Goal: Task Accomplishment & Management: Manage account settings

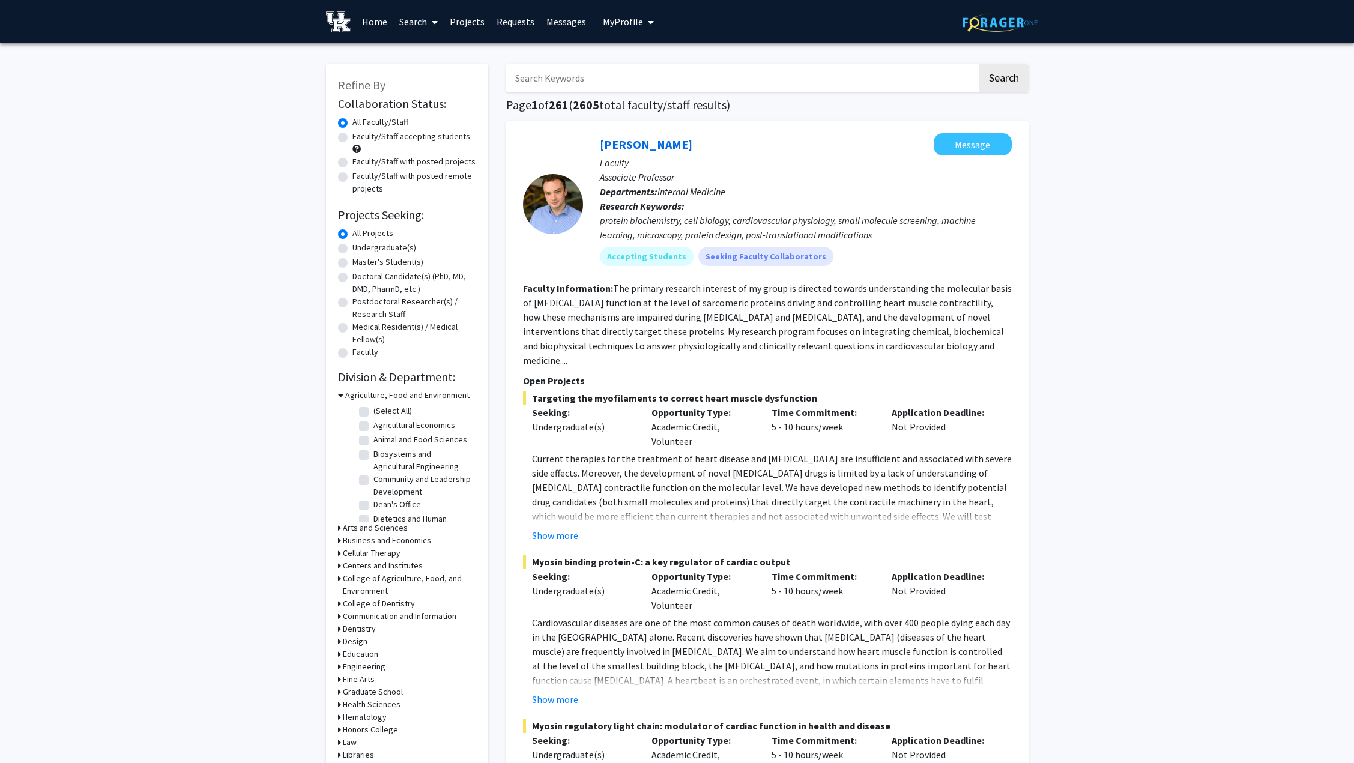
click at [471, 22] on link "Projects" at bounding box center [467, 22] width 47 height 42
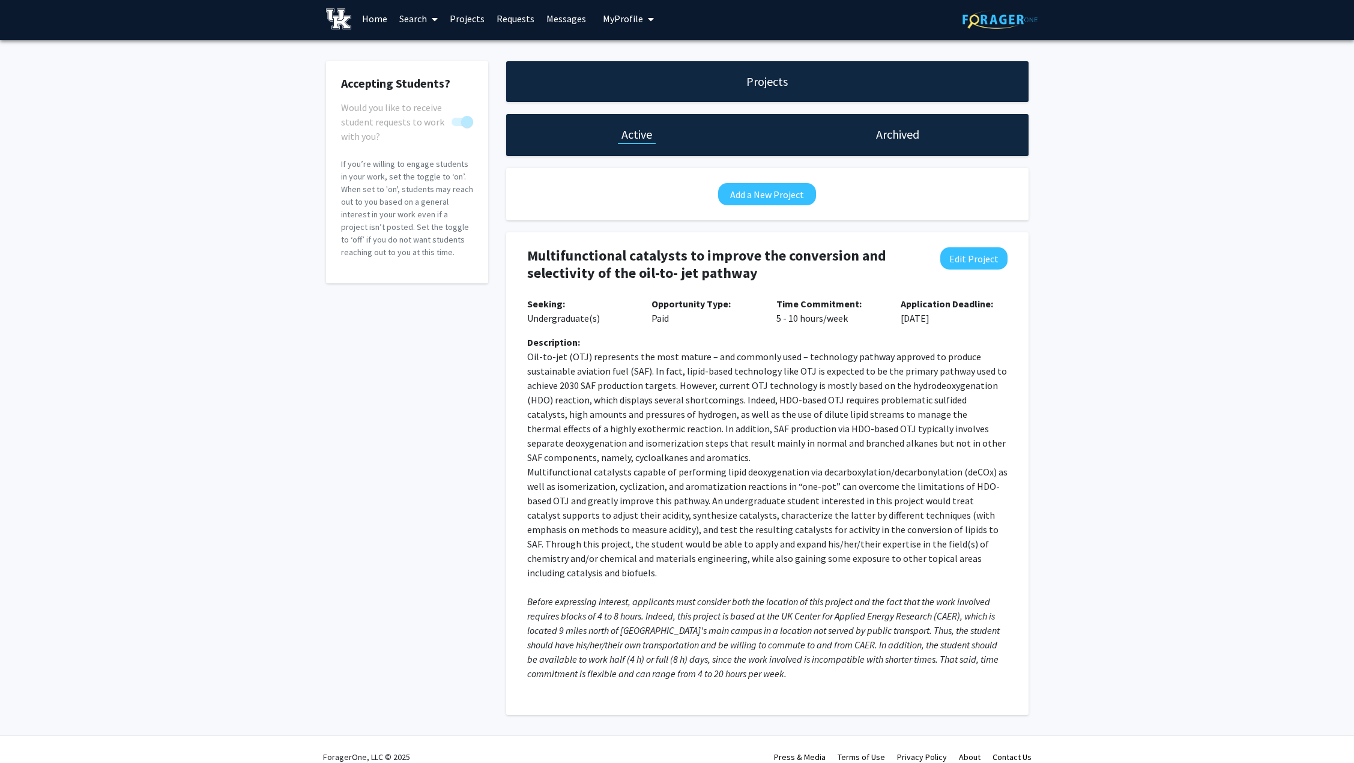
scroll to position [4, 0]
click at [965, 258] on button "Edit Project" at bounding box center [973, 258] width 67 height 22
select select "5 - 10"
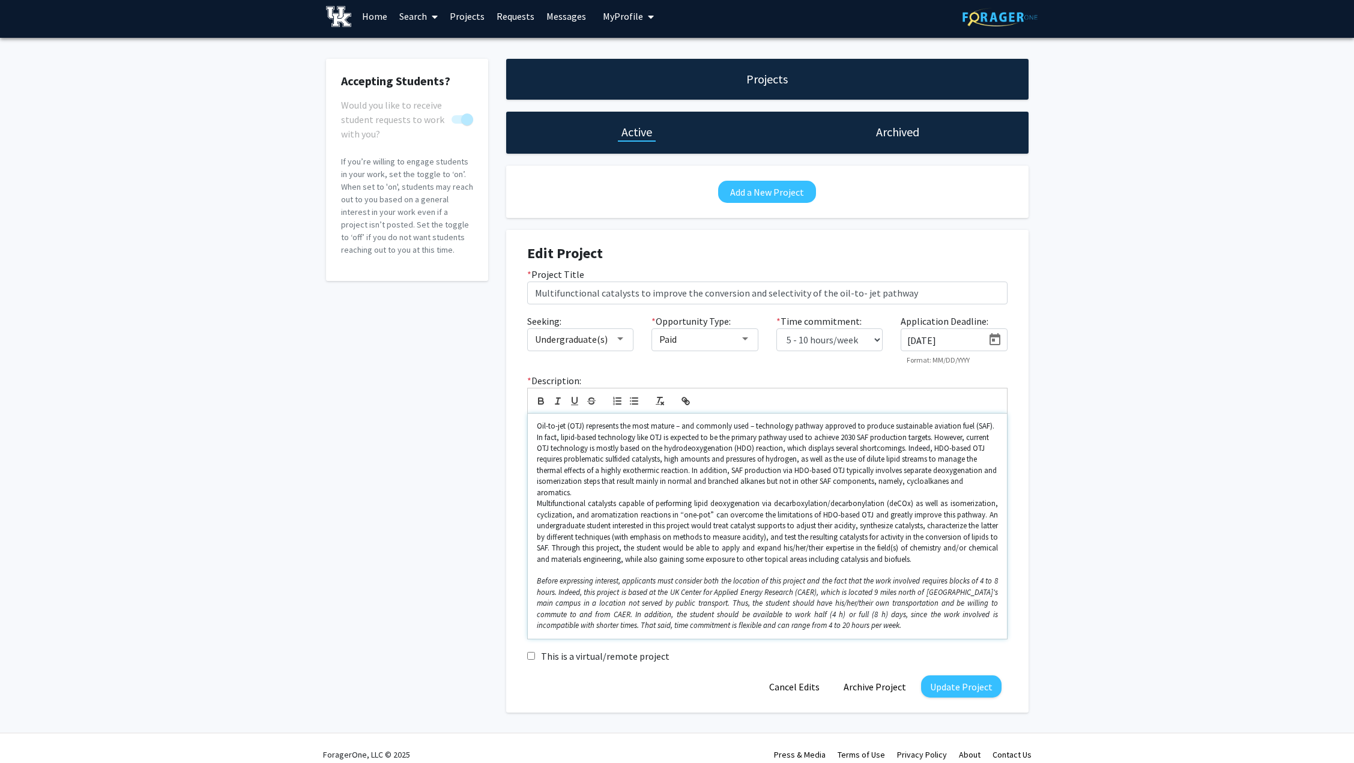
scroll to position [7, 0]
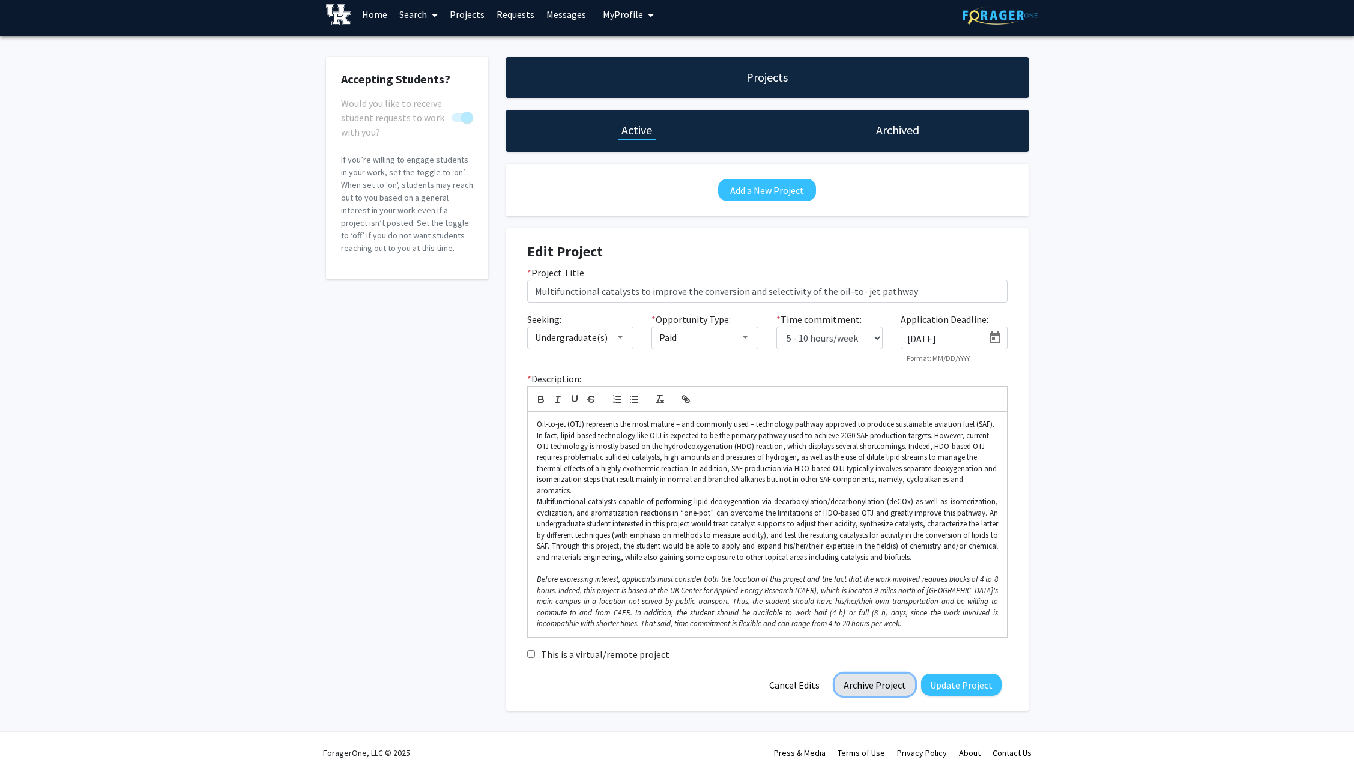
click at [874, 674] on button "Archive Project" at bounding box center [874, 685] width 80 height 22
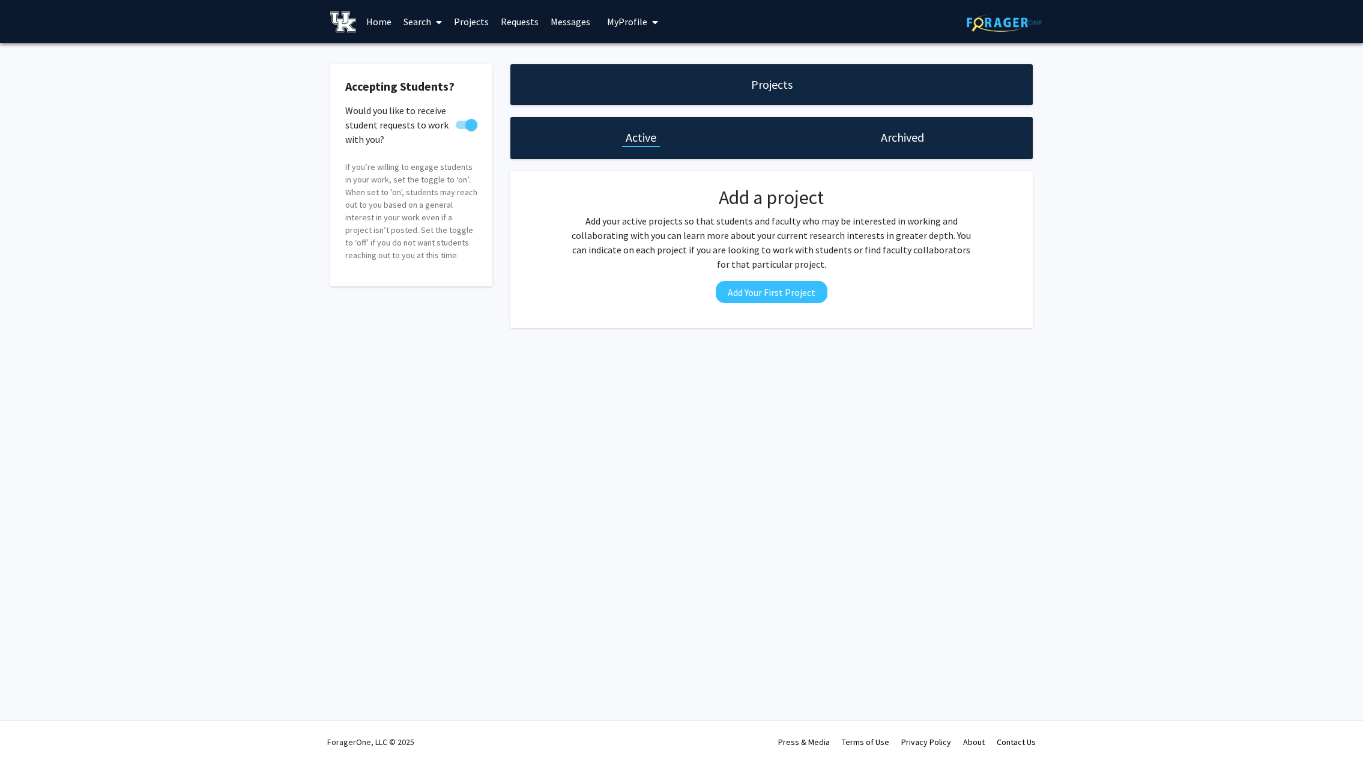
click at [566, 20] on link "Messages" at bounding box center [571, 22] width 52 height 42
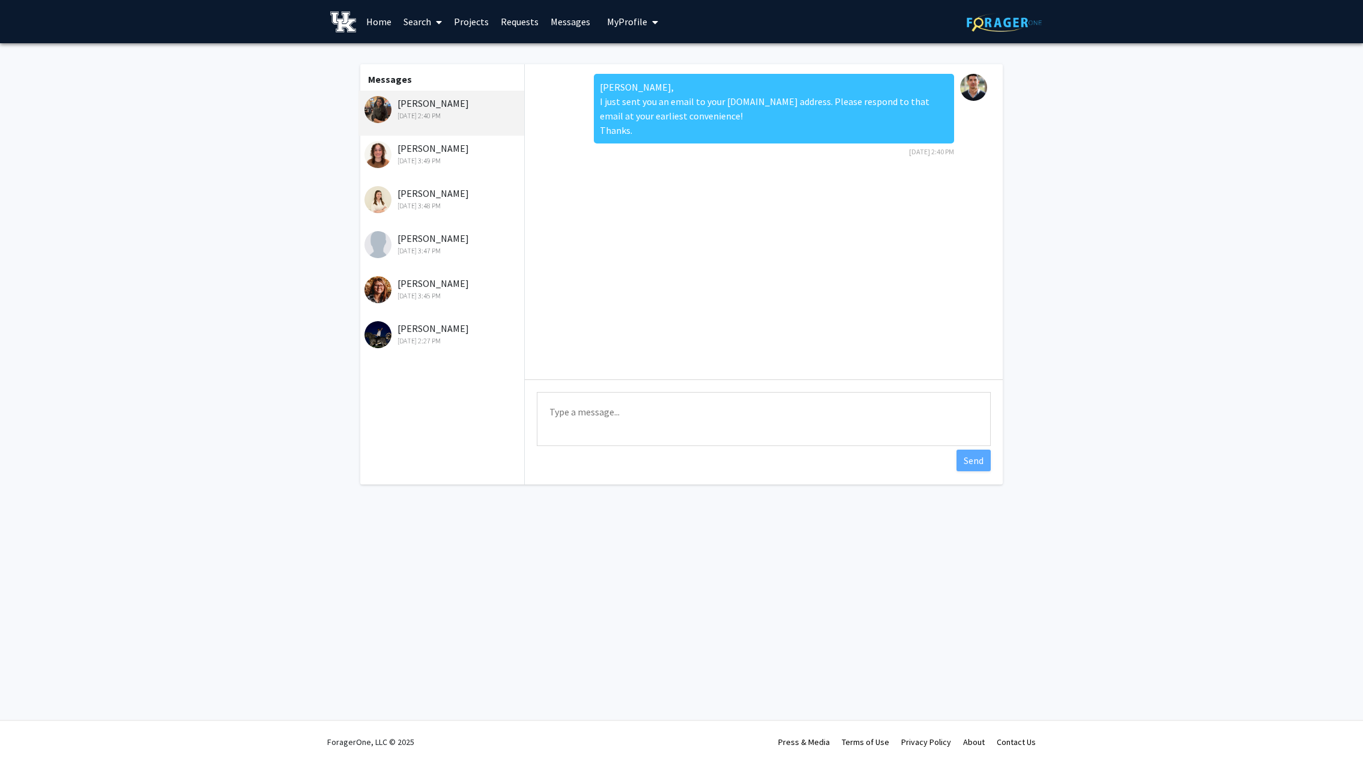
click at [435, 295] on div "[DATE] 3:45 PM" at bounding box center [442, 296] width 157 height 11
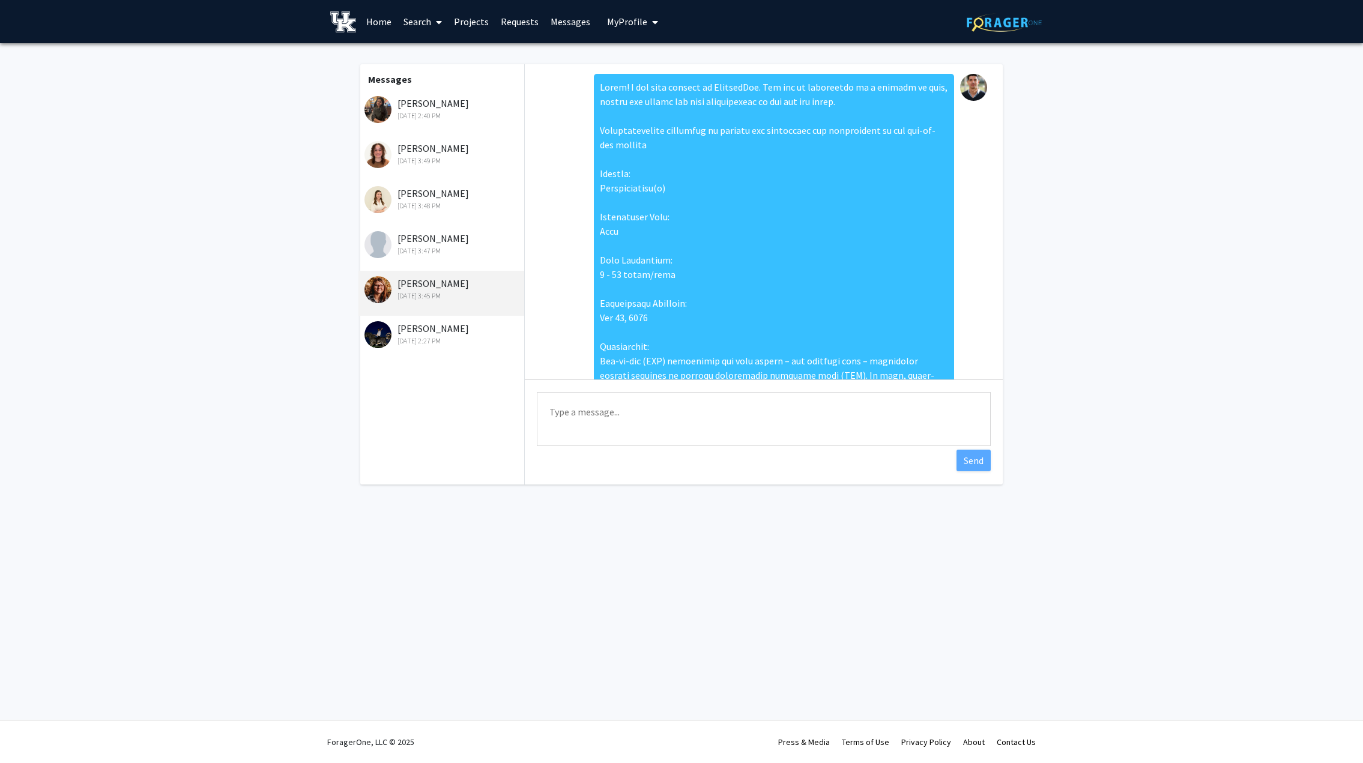
scroll to position [472, 0]
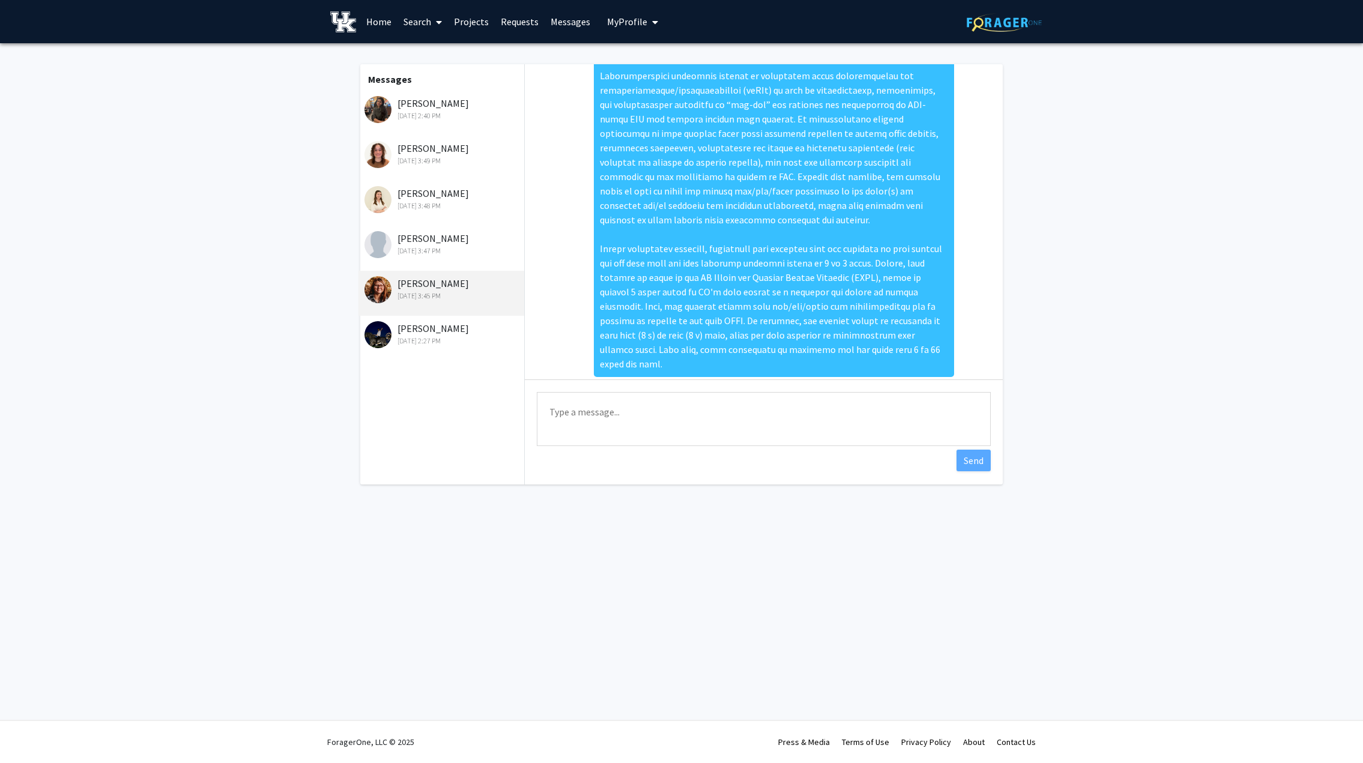
drag, startPoint x: 441, startPoint y: 294, endPoint x: 408, endPoint y: 388, distance: 100.4
click at [408, 388] on div "Messages [PERSON_NAME] [DATE] 2:40 PM [PERSON_NAME] [DATE] 3:49 PM [PERSON_NAME…" at bounding box center [441, 274] width 166 height 420
click at [572, 411] on textarea "Type a message" at bounding box center [764, 419] width 454 height 54
click at [472, 10] on link "Projects" at bounding box center [471, 22] width 47 height 42
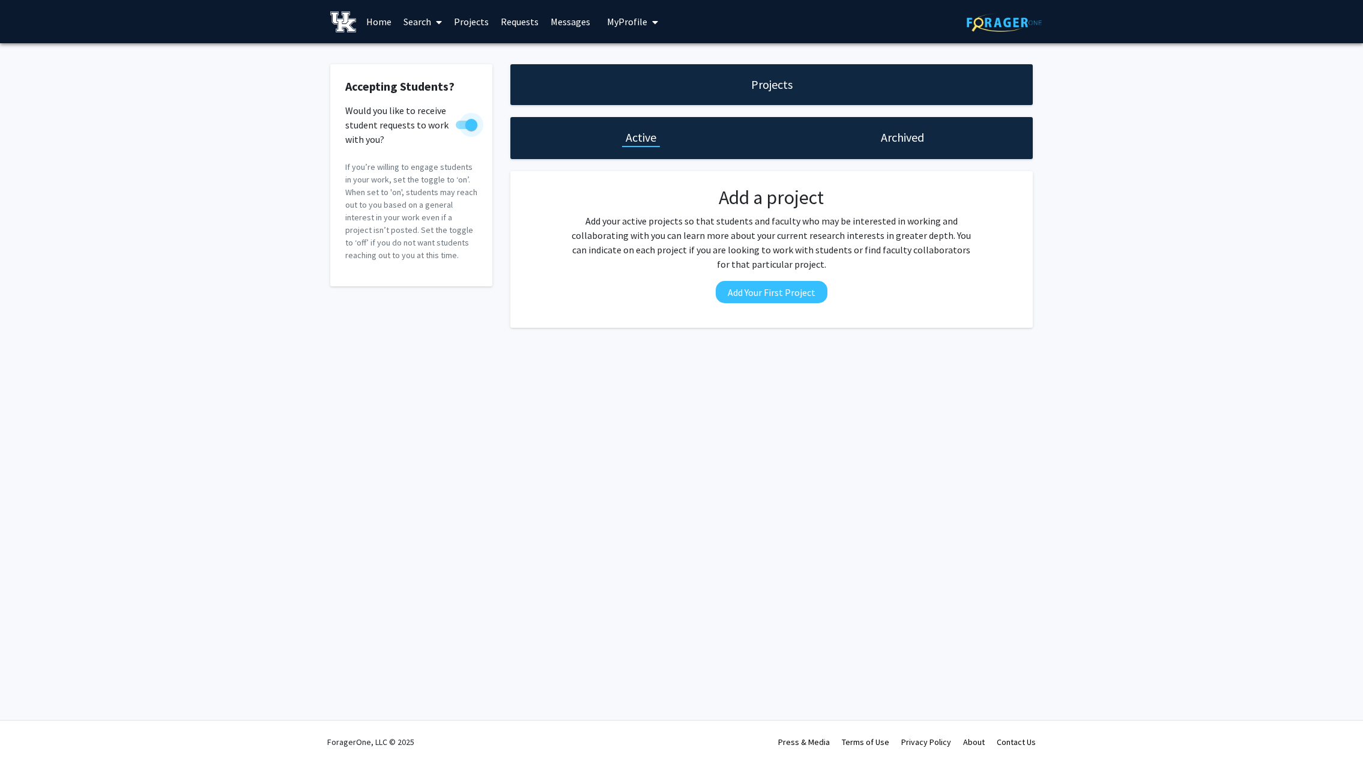
click at [469, 125] on span at bounding box center [471, 125] width 12 height 12
click at [462, 129] on input "Would you like to receive student requests to work with you?" at bounding box center [461, 129] width 1 height 1
checkbox input "false"
click at [382, 20] on link "Home" at bounding box center [378, 22] width 37 height 42
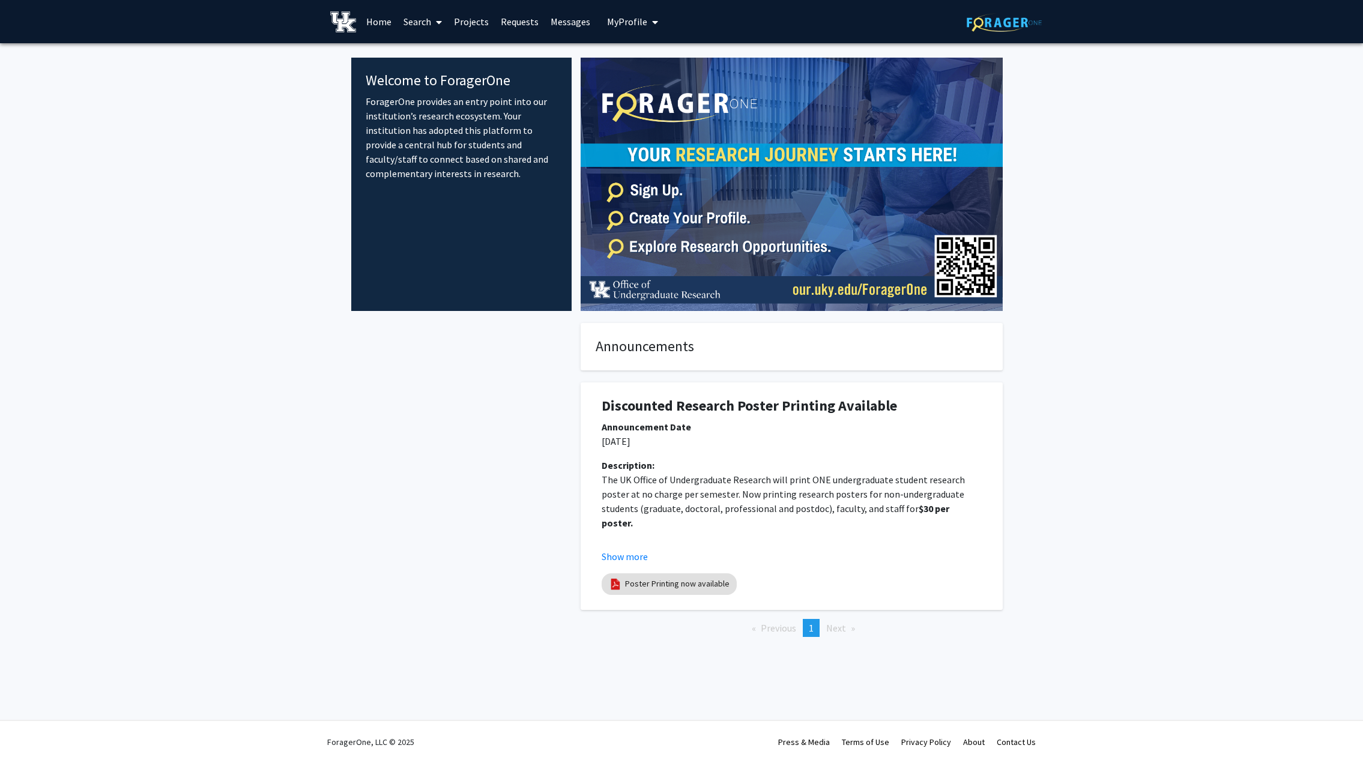
click at [109, 166] on fg-internal-home-page "Welcome to ForagerOne ForagerOne provides an entry point into our institution’s…" at bounding box center [681, 359] width 1363 height 632
click at [479, 16] on link "Projects" at bounding box center [471, 22] width 47 height 42
